Goal: Use online tool/utility: Utilize a website feature to perform a specific function

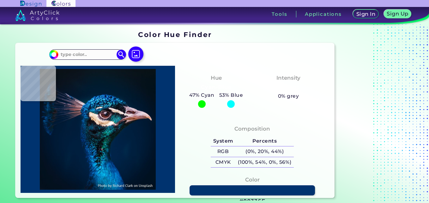
type input "#000000"
type input "#03111c"
type input "#03111C"
type input "#05121f"
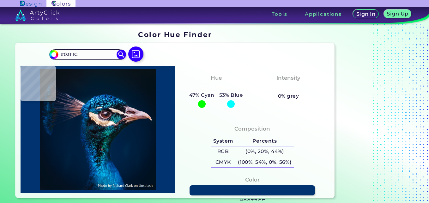
type input "#05121F"
type input "#041423"
type input "#041525"
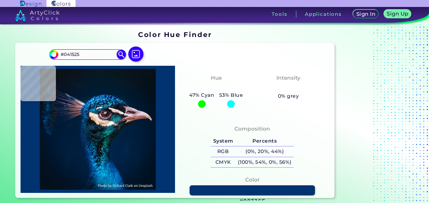
type input "#051625"
type input "#051724"
type input "#061623"
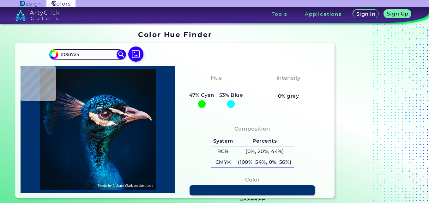
type input "#061623"
type input "#061721"
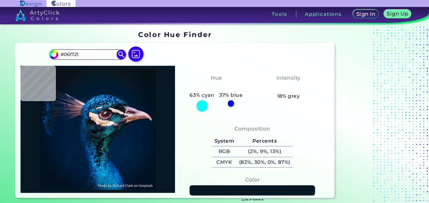
type input "#09161f"
type input "#09161F"
type input "#09161e"
type input "#09161E"
type input "#0b161c"
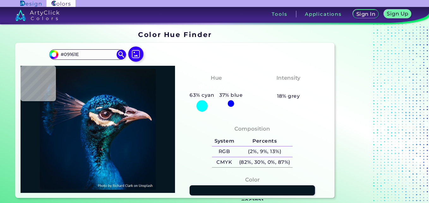
type input "#0B161C"
type input "#0b141b"
type input "#0B141B"
type input "#071822"
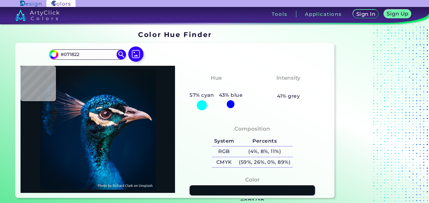
type input "#071724"
type input "#081523"
type input "#091724"
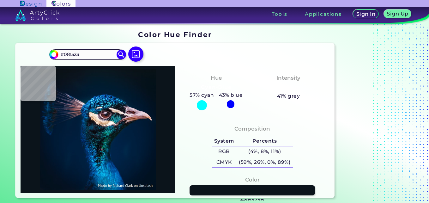
type input "#091724"
type input "#081322"
type input "#081420"
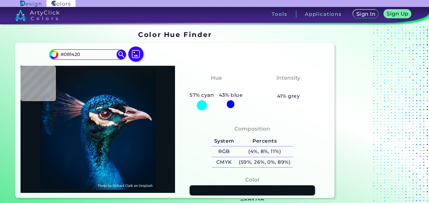
type input "#0a1420"
type input "#0A1420"
type input "#0b1521"
type input "#0B1521"
type input "#0b151f"
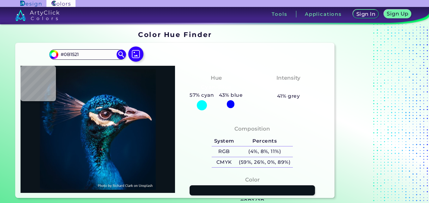
type input "#0B151F"
type input "#0a1622"
type input "#0A1622"
type input "#091722"
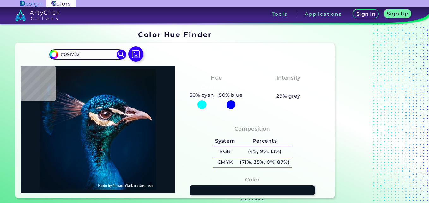
type input "#091622"
type input "#0a1823"
type input "#0A1823"
type input "#071822"
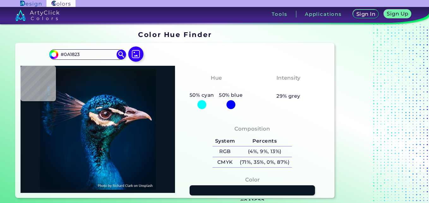
type input "#071822"
type input "#0a1823"
type input "#0A1823"
type input "#081923"
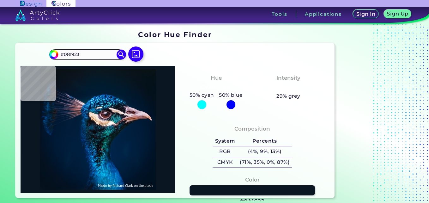
type input "#0a1821"
type input "#0A1821"
type input "#091722"
type input "#081722"
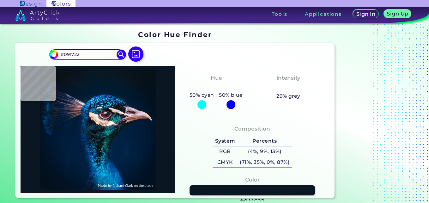
type input "#081722"
type input "#091722"
type input "#081923"
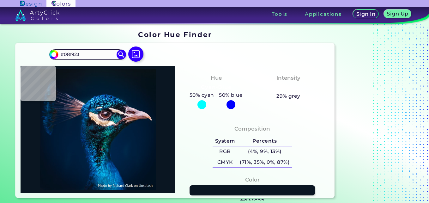
type input "#071822"
type input "#061720"
type input "#061621"
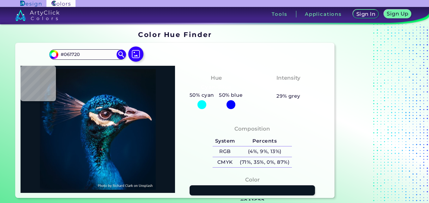
type input "#061621"
type input "#081620"
type input "#051620"
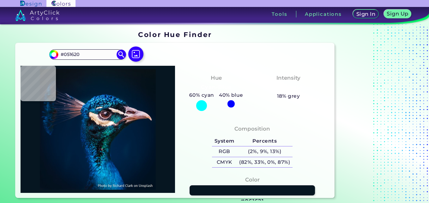
type input "#06141f"
type input "#06141F"
type input "#06141d"
type input "#06141D"
type input "#07141d"
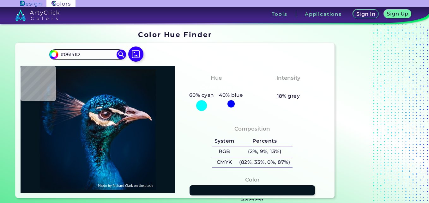
type input "#07141D"
type input "#07121c"
type input "#07121C"
type input "#08111c"
type input "#08111C"
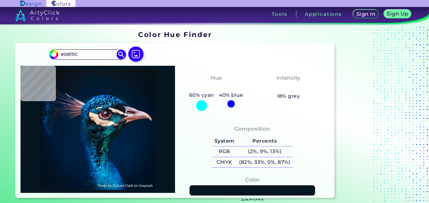
type input "#08121c"
type input "#08121C"
type input "#08121b"
type input "#08121B"
type input "#05121a"
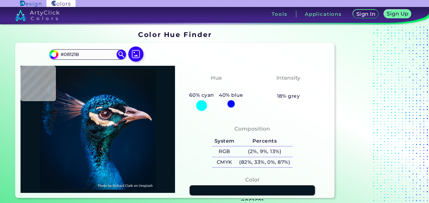
type input "#05121A"
type input "#051219"
type input "#071218"
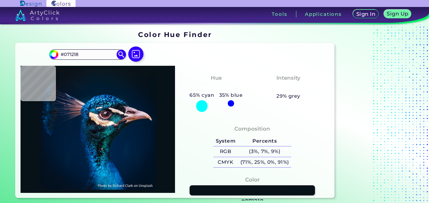
type input "#061117"
type input "#071218"
type input "#061117"
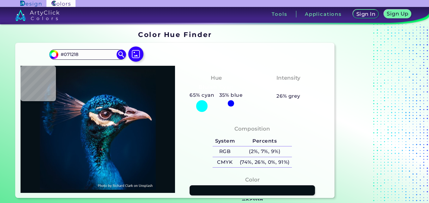
type input "#061117"
type input "#000000"
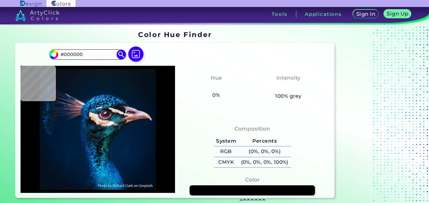
type input "#041119"
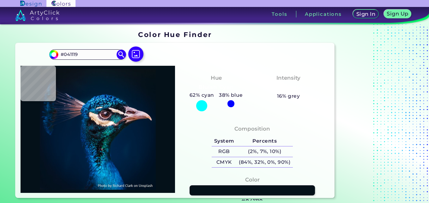
type input "#000000"
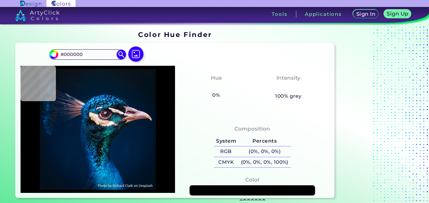
type input "#03111a"
type input "#03111A"
type input "#04121f"
type input "#04121F"
type input "#021221"
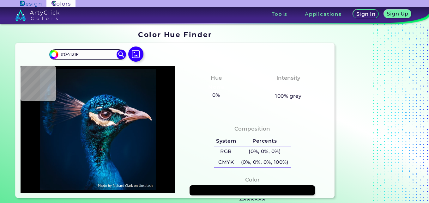
type input "#021221"
type input "#021325"
type input "#021428"
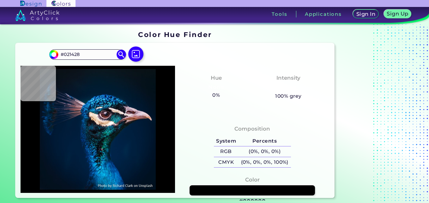
type input "#01162b"
type input "#01162B"
type input "#01162d"
type input "#01162D"
type input "#282b3e"
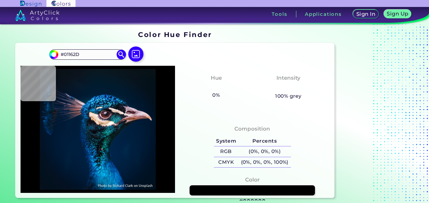
type input "#282B3E"
type input "#e4d4dc"
type input "#E4D4DC"
type input "#e5d2d9"
type input "#E5D2D9"
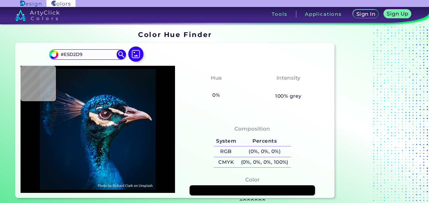
type input "#e5c6ce"
type input "#E5C6CE"
type input "#e2b9c2"
type input "#E2B9C2"
type input "#a4777b"
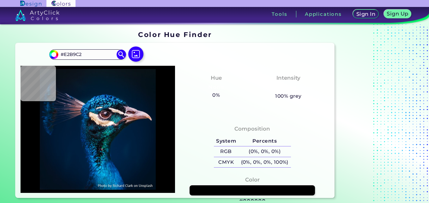
type input "#A4777B"
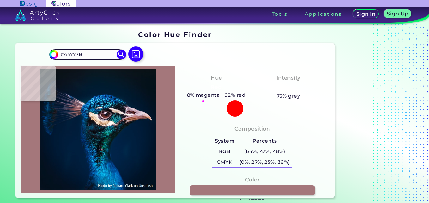
type input "#9f6e72"
type input "#9F6E72"
type input "#946169"
type input "#875451"
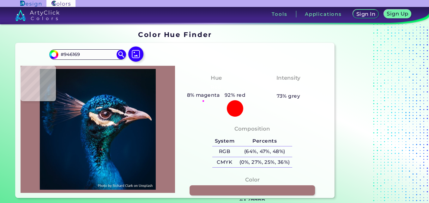
type input "#875451"
type input "#0f1221"
type input "#0F1221"
type input "#031732"
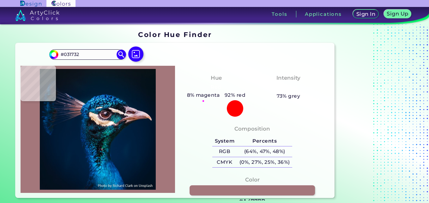
type input "#001b31"
type input "#001B31"
type input "#001a34"
type input "#001A34"
type input "#011b36"
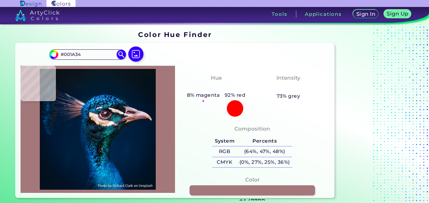
type input "#011B36"
type input "#001b38"
type input "#001B38"
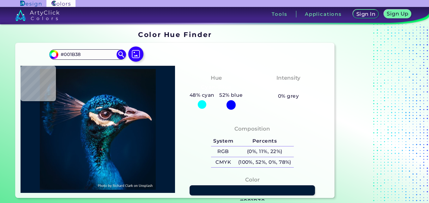
type input "#011c39"
type input "#011C39"
type input "#011c3a"
type input "#011C3A"
type input "#001d3b"
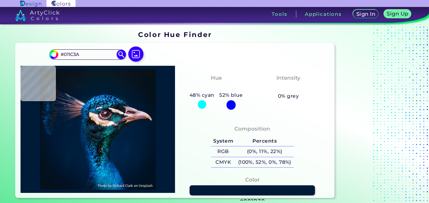
type input "#001D3B"
type input "#001d3d"
type input "#001D3D"
type input "#011e3e"
type input "#011E3E"
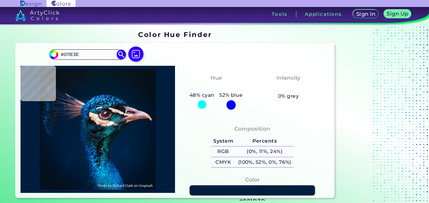
type input "#001f3e"
type input "#001F3E"
type input "#001d3d"
type input "#001D3D"
type input "#001d3c"
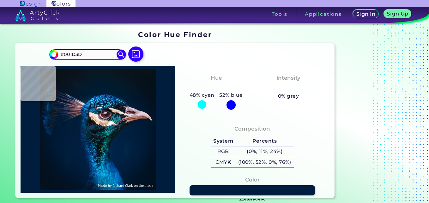
type input "#001D3C"
click at [137, 143] on img at bounding box center [98, 129] width 148 height 120
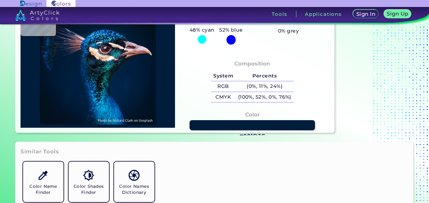
scroll to position [68, 0]
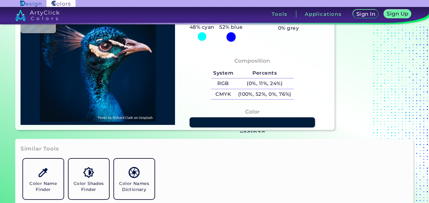
click at [245, 131] on h3 "#001D3C" at bounding box center [252, 134] width 26 height 8
click at [245, 133] on section "Color Hue Finder Color Hue Finder #001d3c #001D3C Acadia ◉ Acid Green ◉ Aero Bl…" at bounding box center [214, 46] width 429 height 180
click at [251, 132] on h3 "#001D3C" at bounding box center [252, 134] width 26 height 8
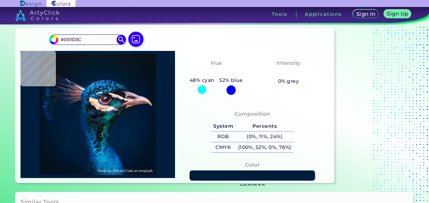
scroll to position [3, 0]
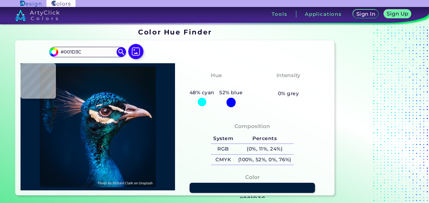
click at [69, 72] on img at bounding box center [98, 126] width 148 height 120
type input "#0a131c"
type input "#0A131C"
type input "#0b121e"
type input "#0B121E"
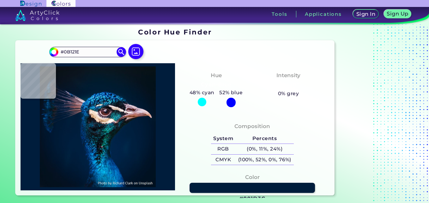
type input "#0b131e"
type input "#0B131E"
type input "#0a131e"
type input "#0A131E"
type input "#0a141e"
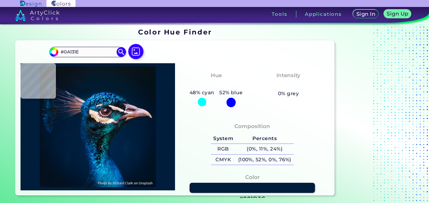
type input "#0A141E"
type input "#09121d"
type input "#09121D"
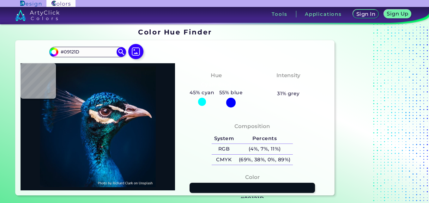
type input "#0a121d"
type input "#0A121D"
type input "#09111c"
type input "#09111C"
type input "#09101d"
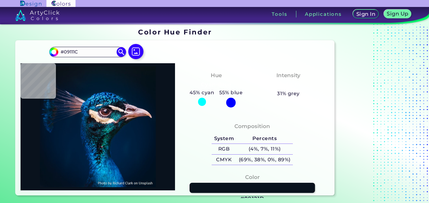
type input "#09101D"
type input "#08101c"
type input "#08101C"
type input "#091018"
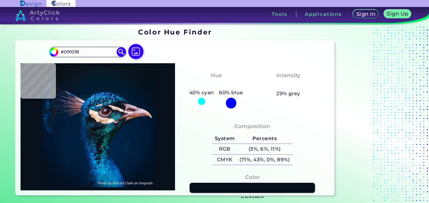
type input "#09111c"
type input "#09111C"
type input "#09121b"
type input "#09121B"
type input "#09111c"
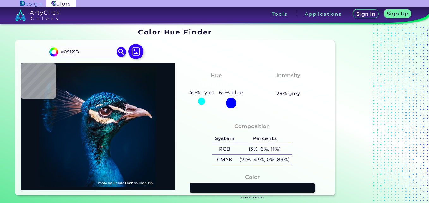
type input "#09111C"
type input "#0a131c"
type input "#0A131C"
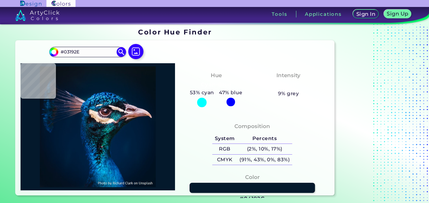
click at [79, 87] on img at bounding box center [98, 126] width 148 height 120
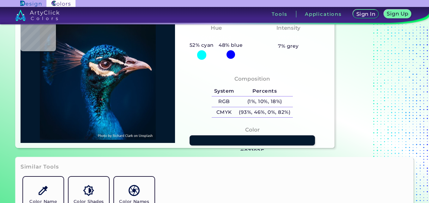
scroll to position [52, 0]
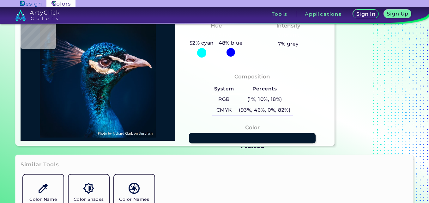
click at [249, 140] on link at bounding box center [252, 138] width 127 height 10
